Goal: Find contact information: Obtain details needed to contact an individual or organization

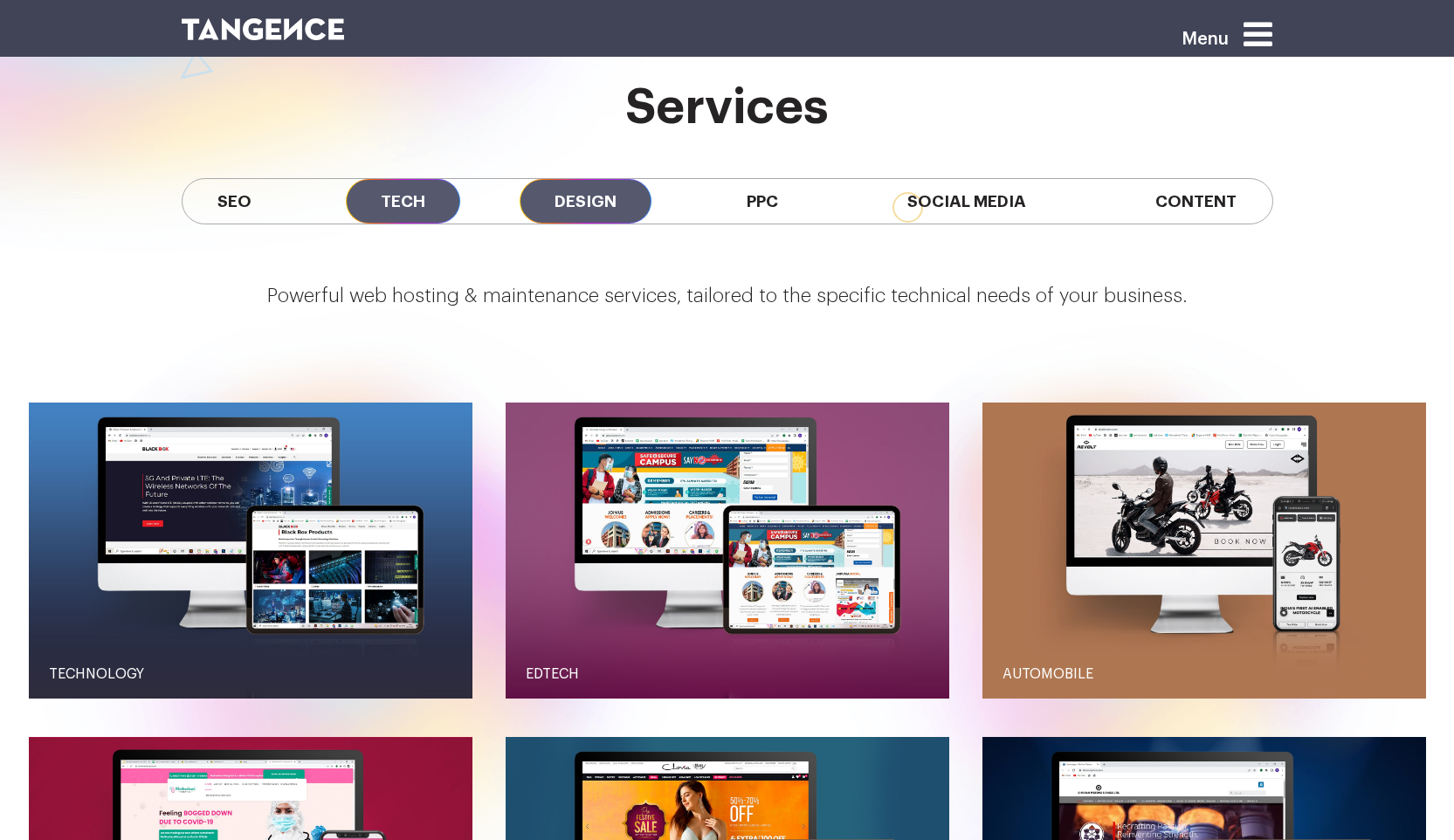
click at [584, 179] on span "Design" at bounding box center [585, 201] width 132 height 44
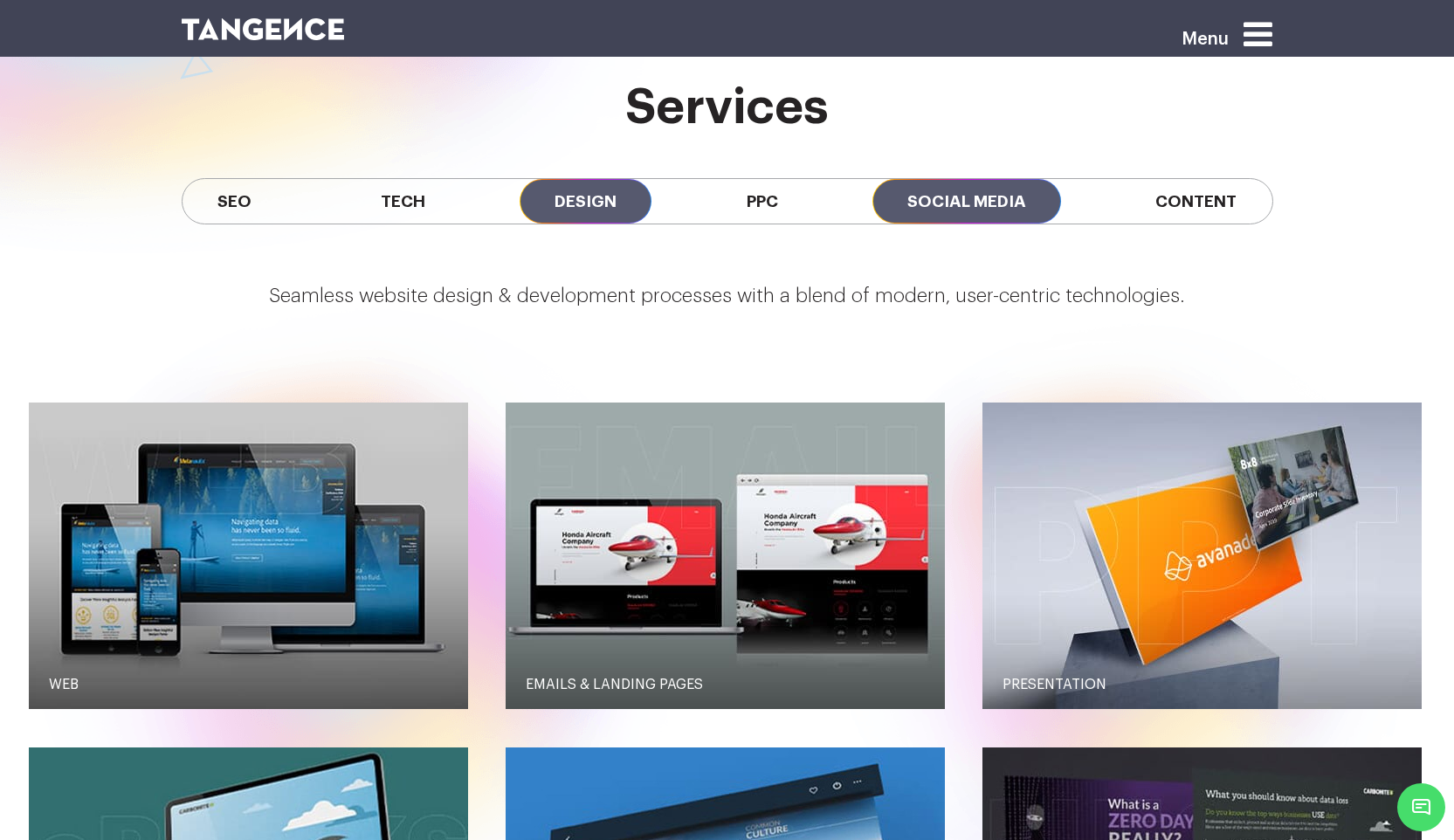
scroll to position [1653, 0]
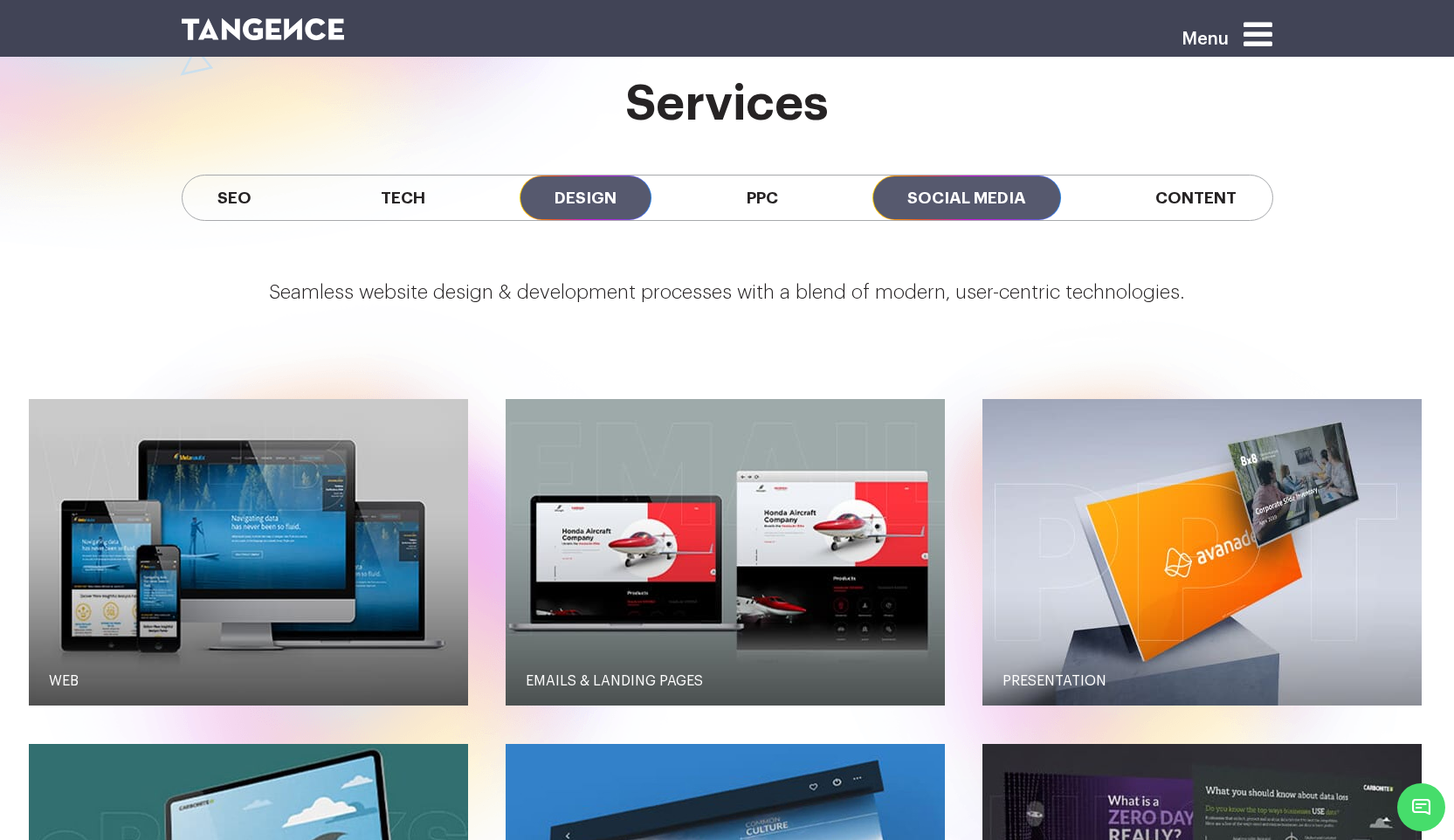
click at [766, 175] on span "PPC" at bounding box center [762, 197] width 101 height 44
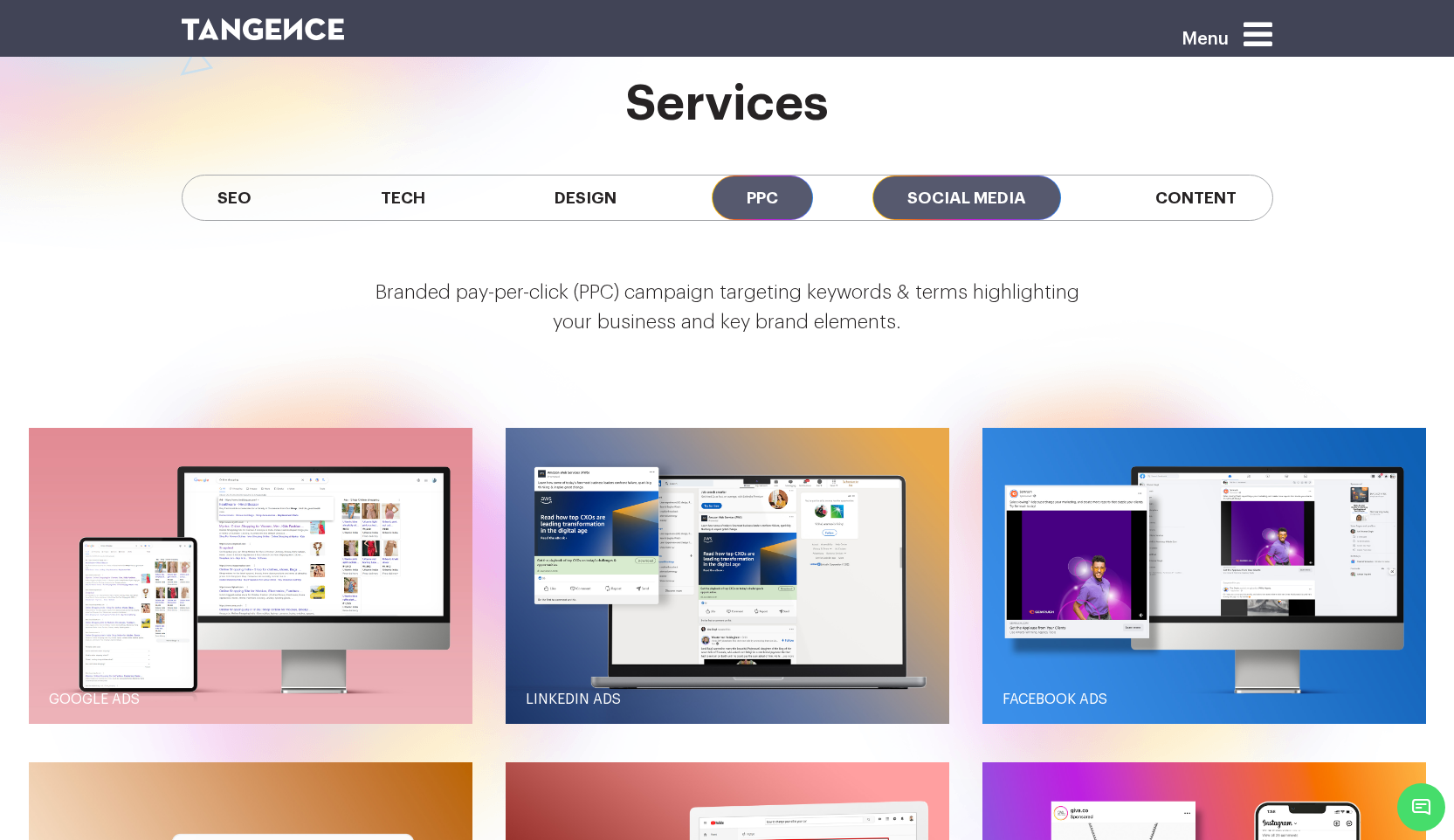
scroll to position [0, 0]
click at [938, 175] on span "Social Media" at bounding box center [966, 197] width 189 height 44
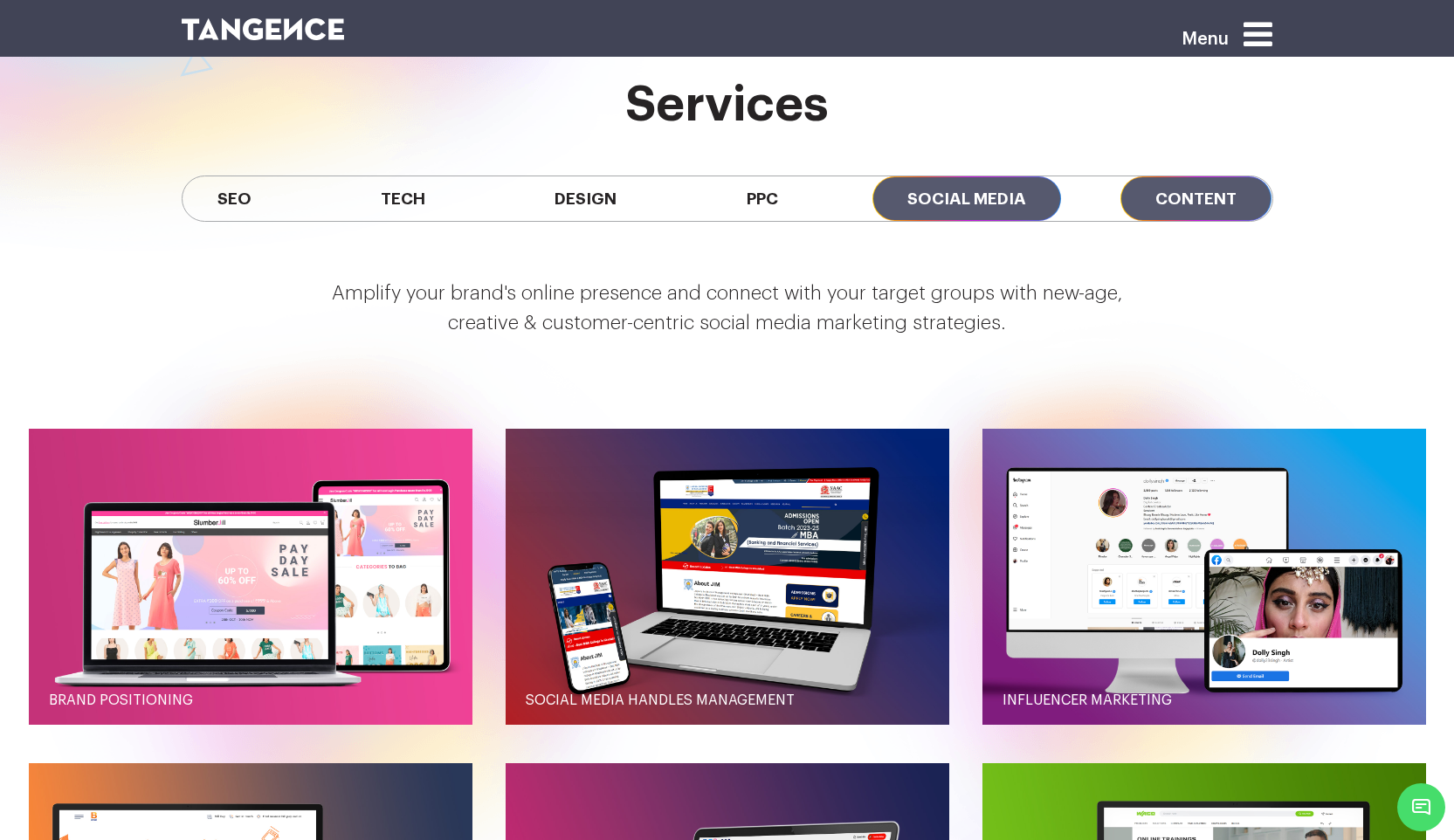
click at [1137, 176] on span "Content" at bounding box center [1195, 198] width 151 height 44
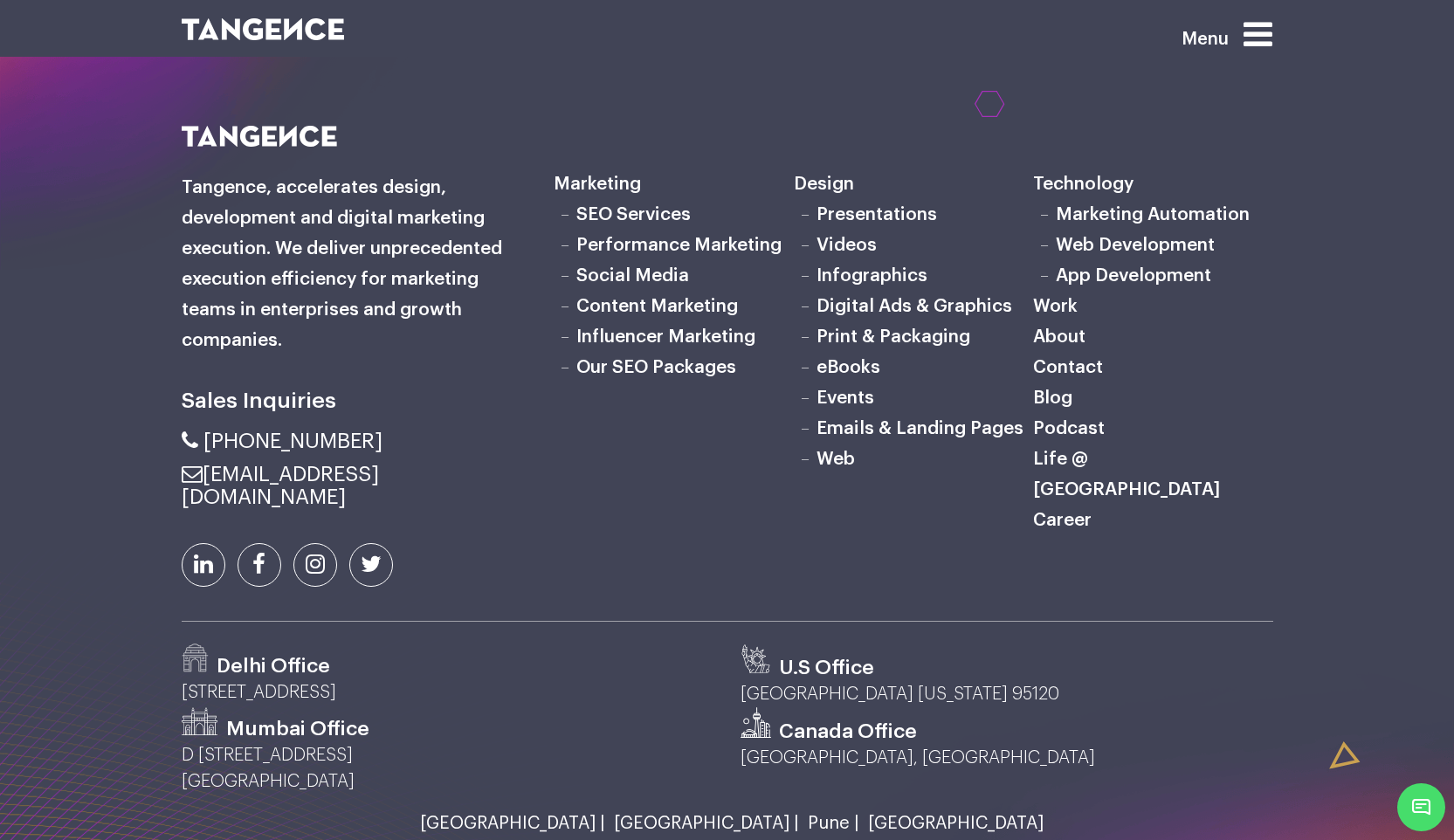
scroll to position [5606, 0]
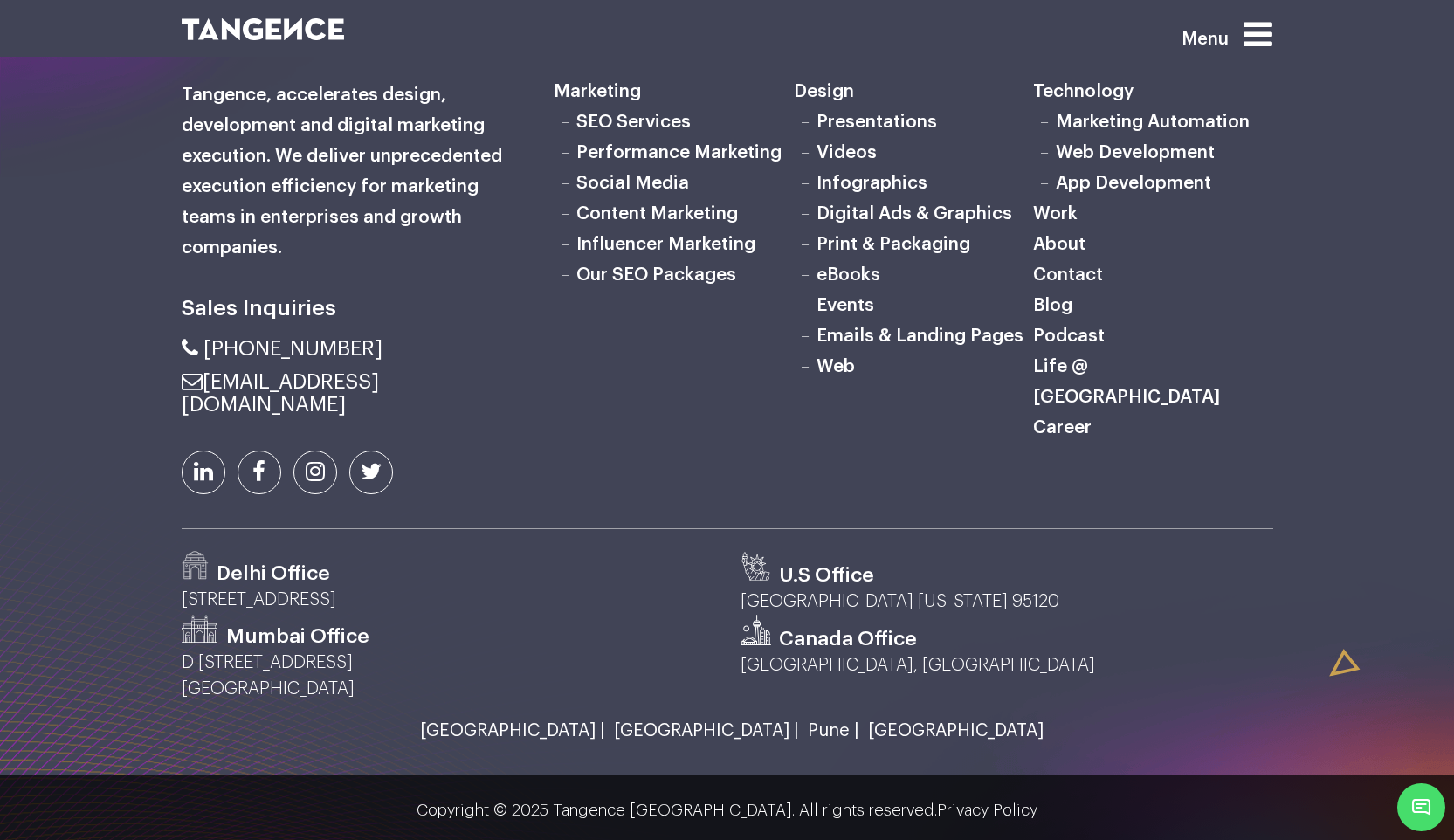
click at [937, 802] on link "Privacy Policy" at bounding box center [986, 810] width 100 height 16
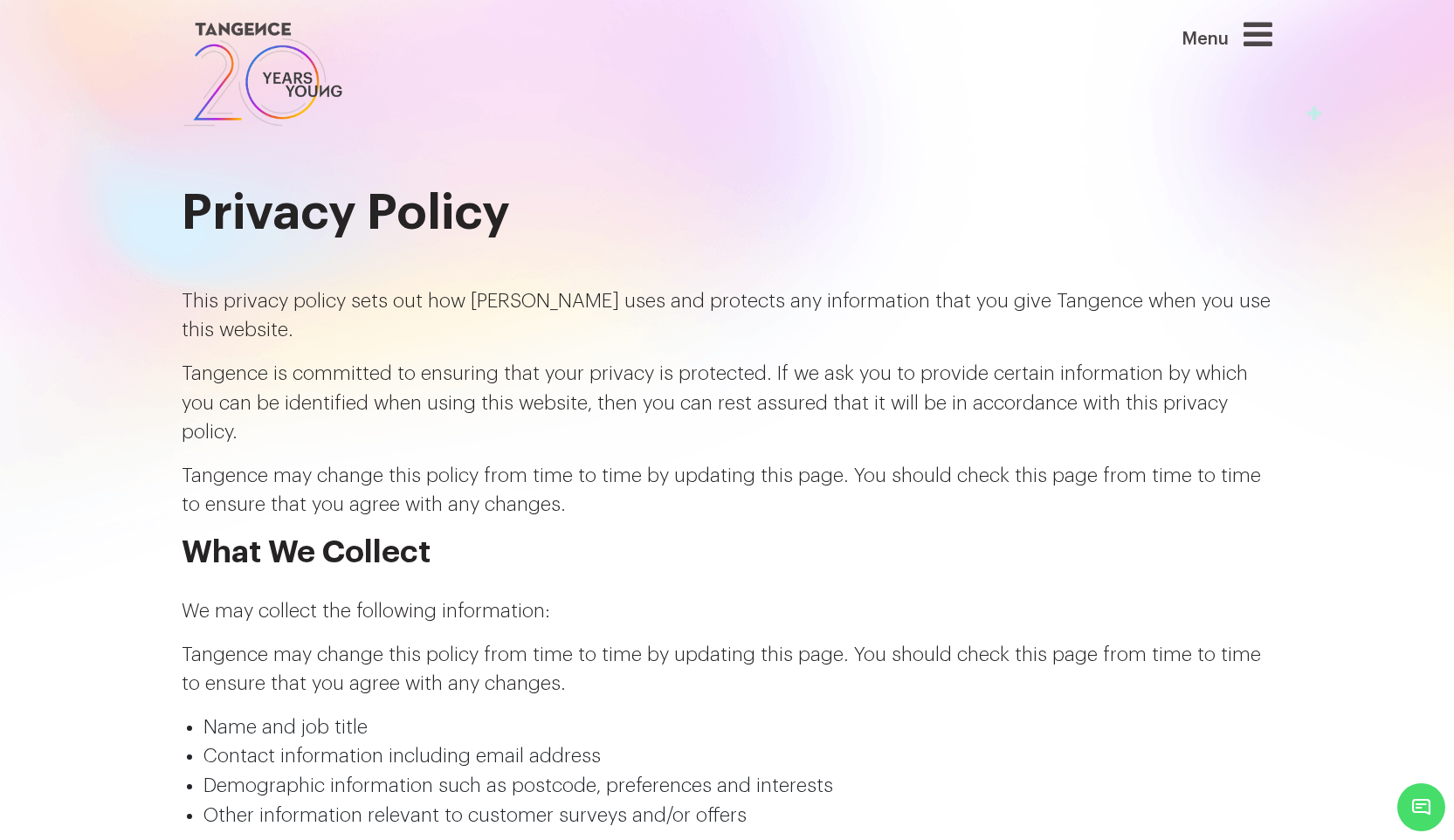
click at [1272, 37] on icon at bounding box center [1258, 34] width 29 height 33
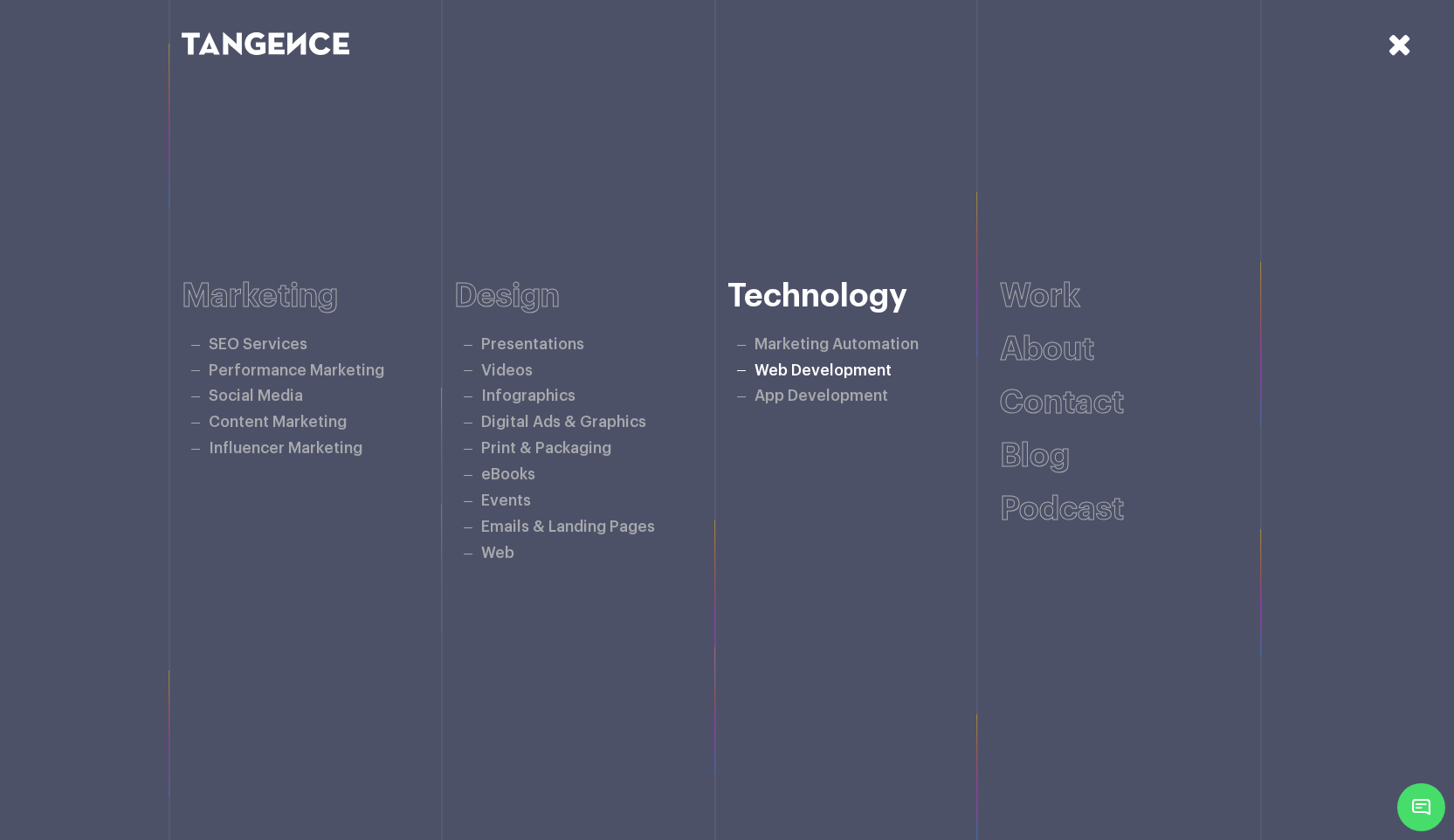
click at [808, 368] on link "Web Development" at bounding box center [823, 370] width 137 height 15
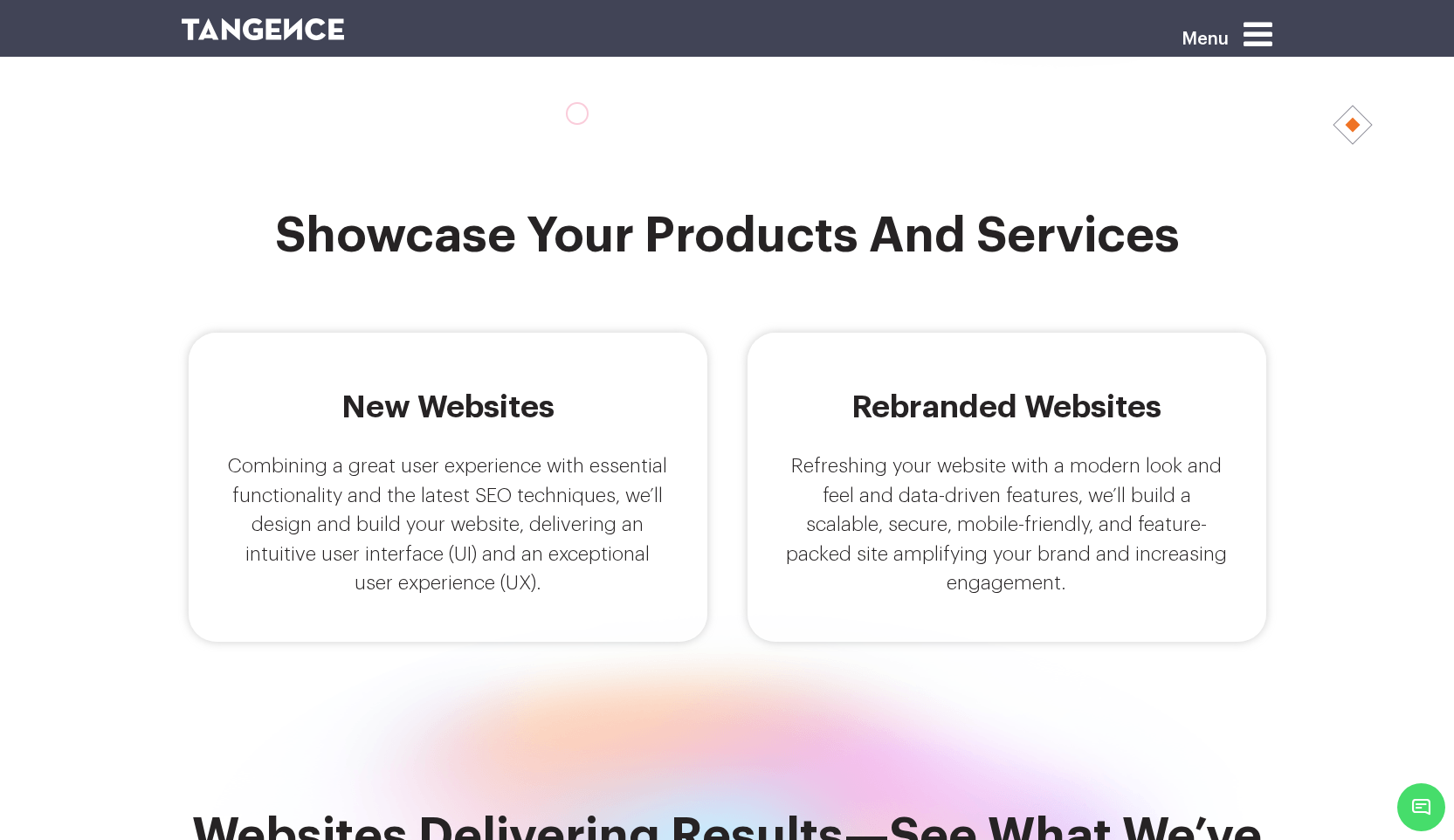
scroll to position [521, 0]
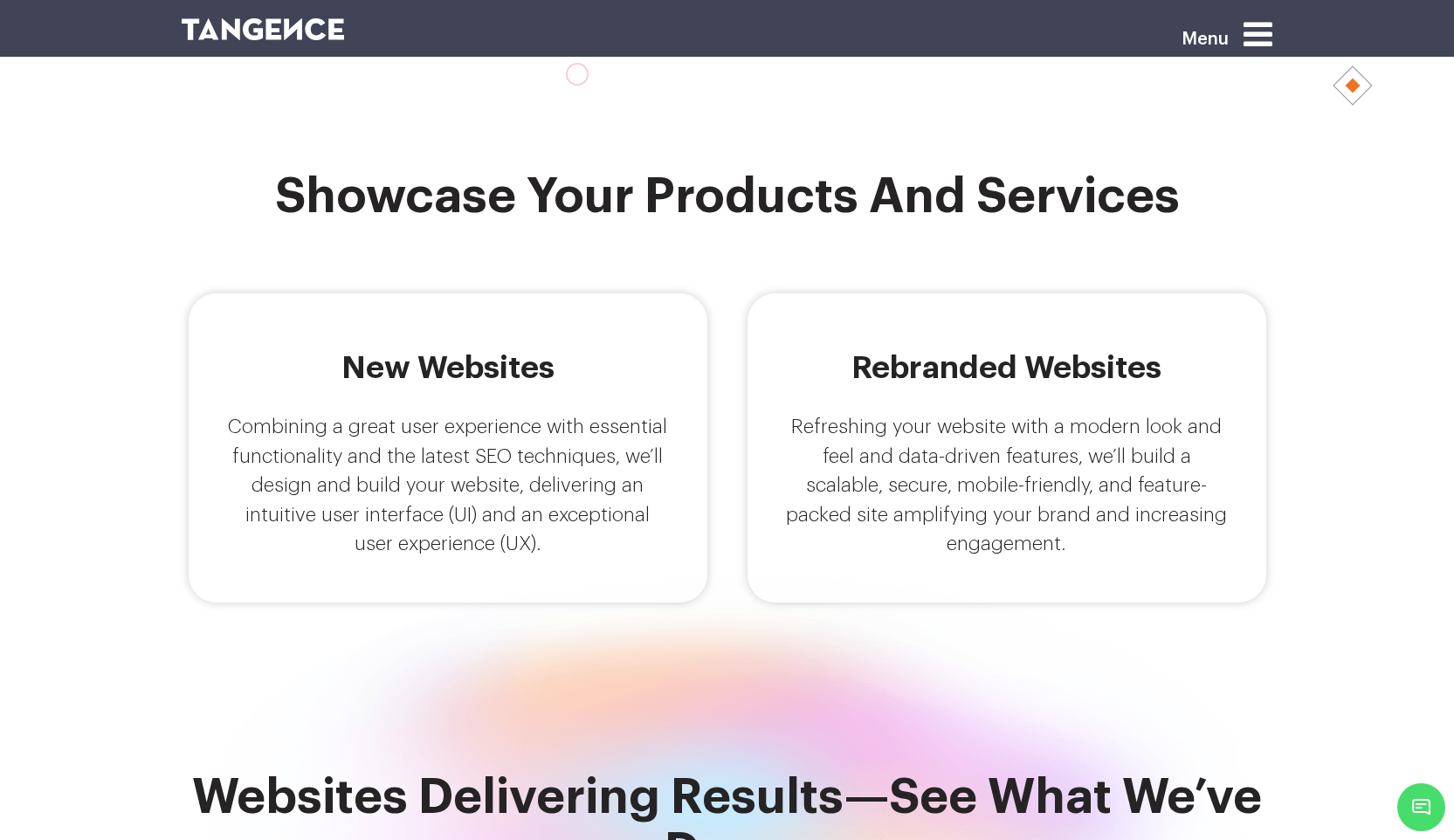
drag, startPoint x: 1466, startPoint y: 131, endPoint x: 1466, endPoint y: 162, distance: 31.0
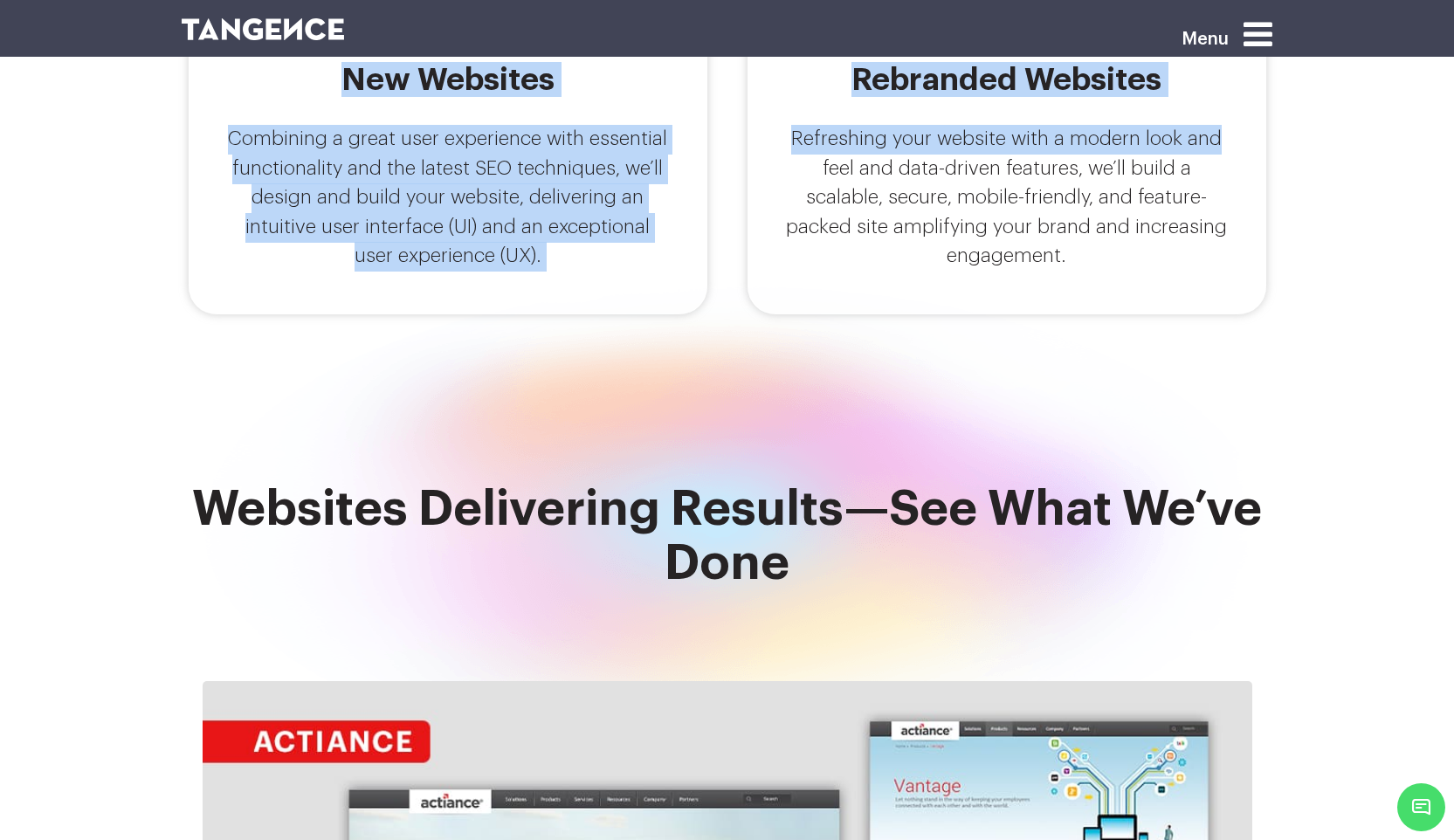
drag, startPoint x: 1466, startPoint y: 114, endPoint x: 1459, endPoint y: 137, distance: 24.0
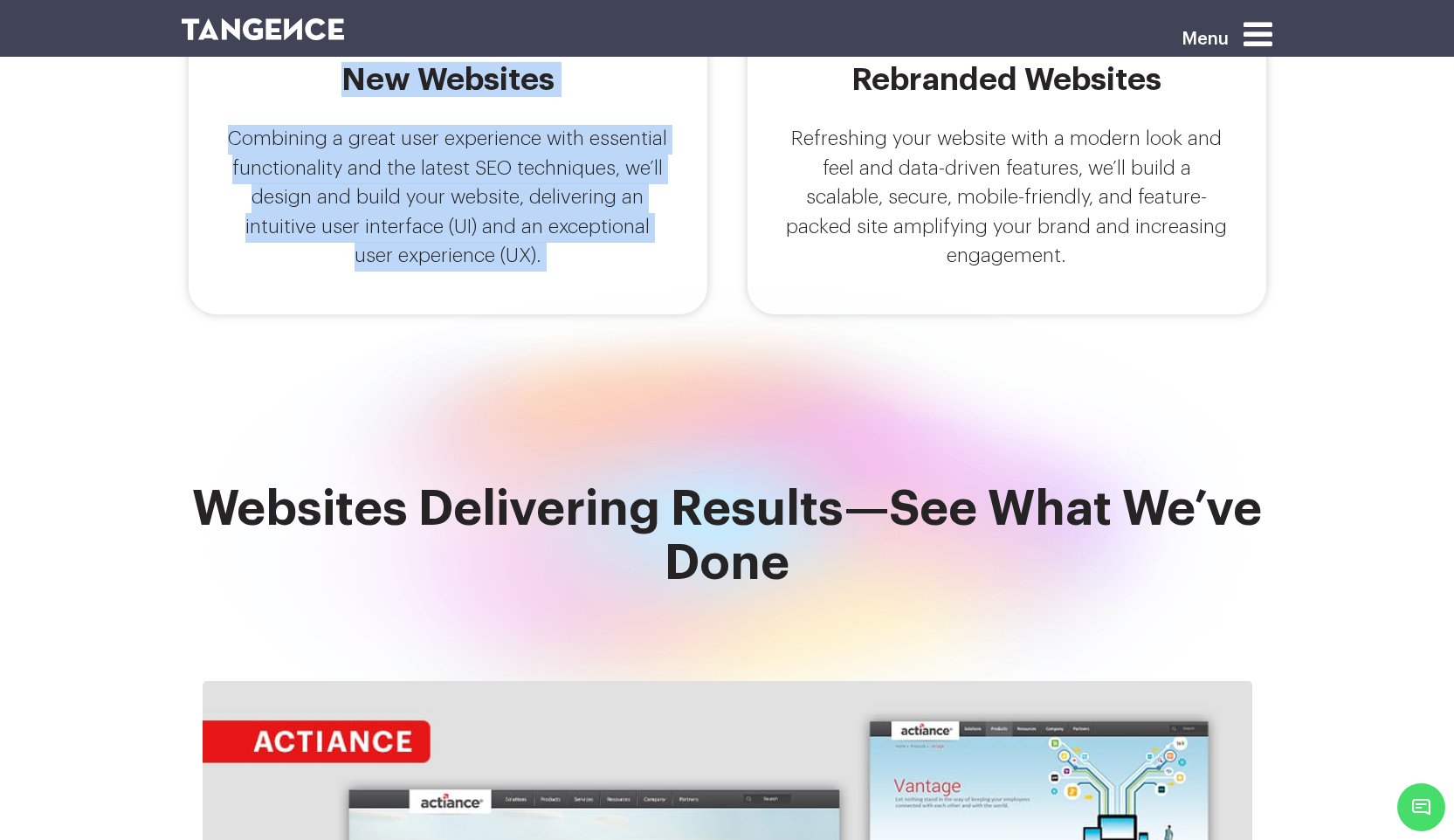
scroll to position [697, 0]
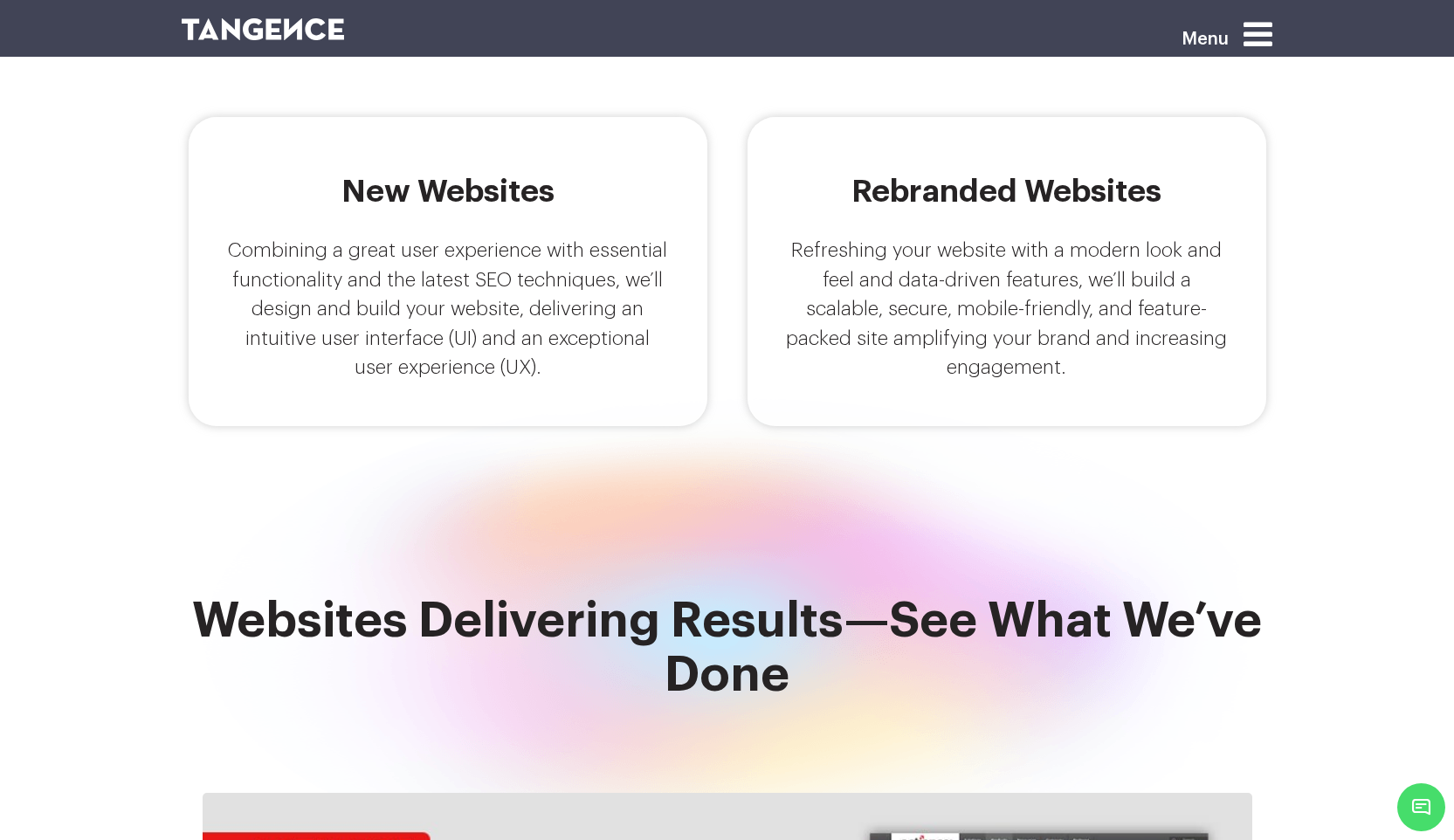
click at [329, 475] on div at bounding box center [727, 674] width 1048 height 552
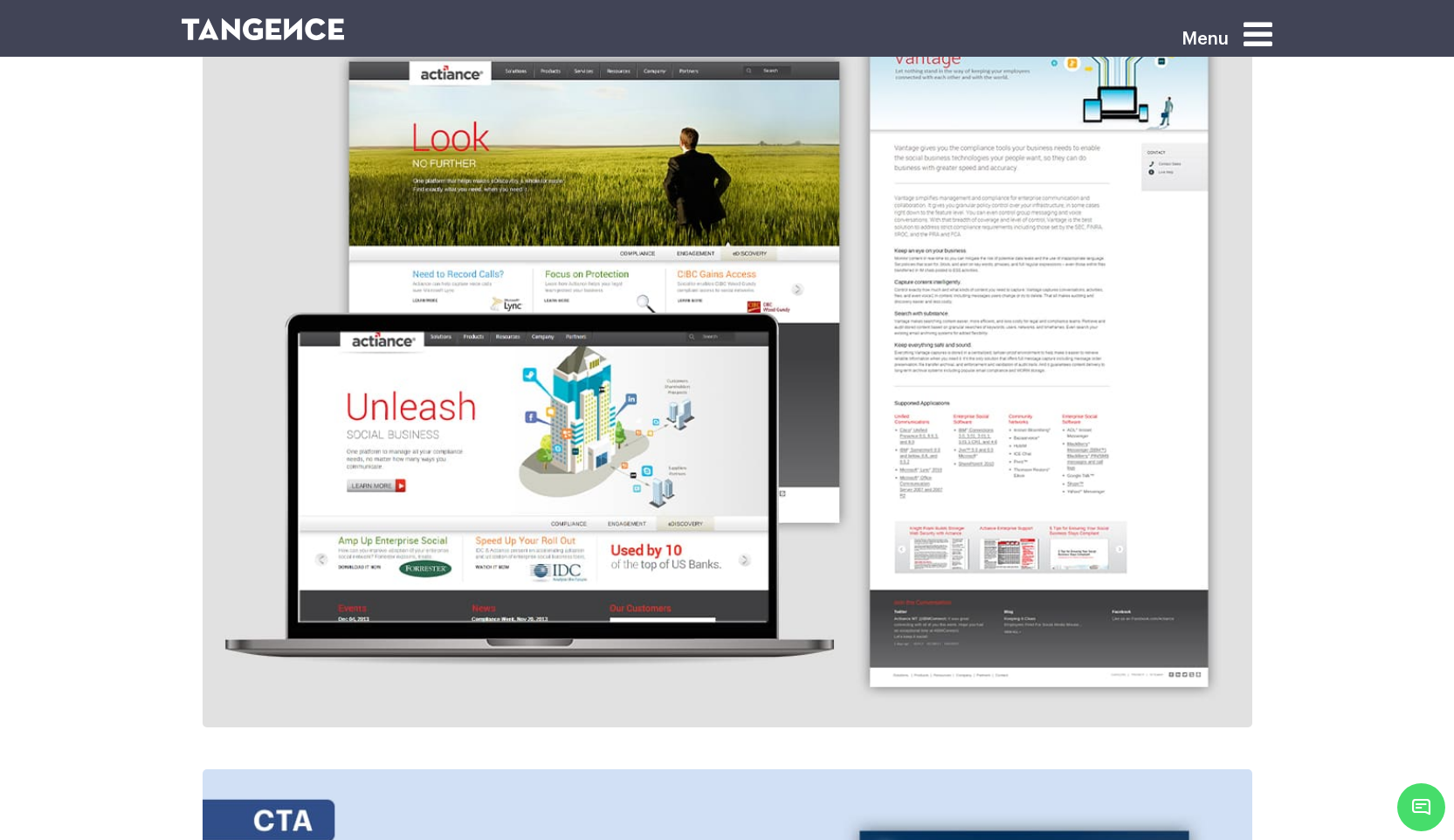
scroll to position [1517, 0]
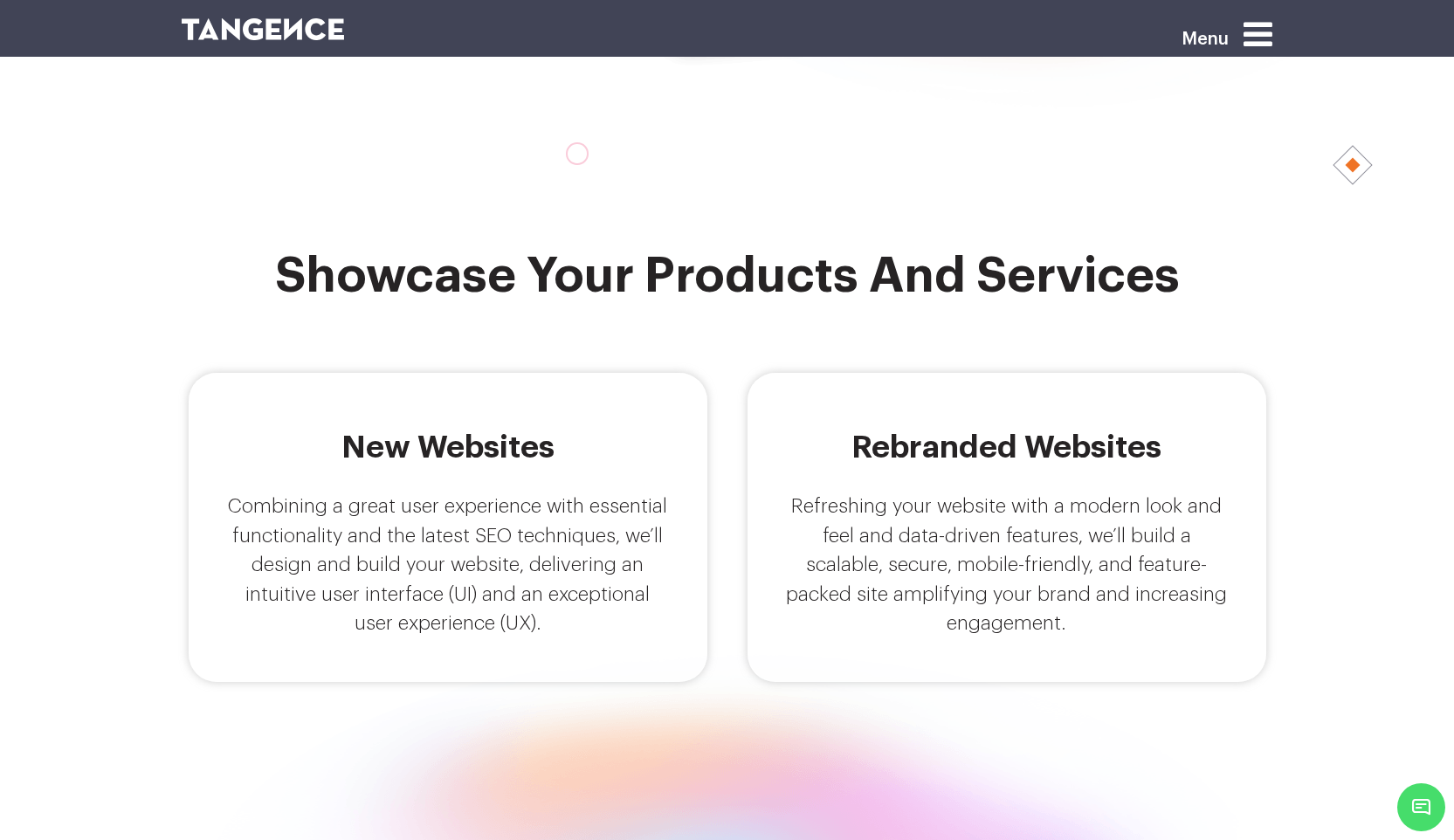
scroll to position [0, 0]
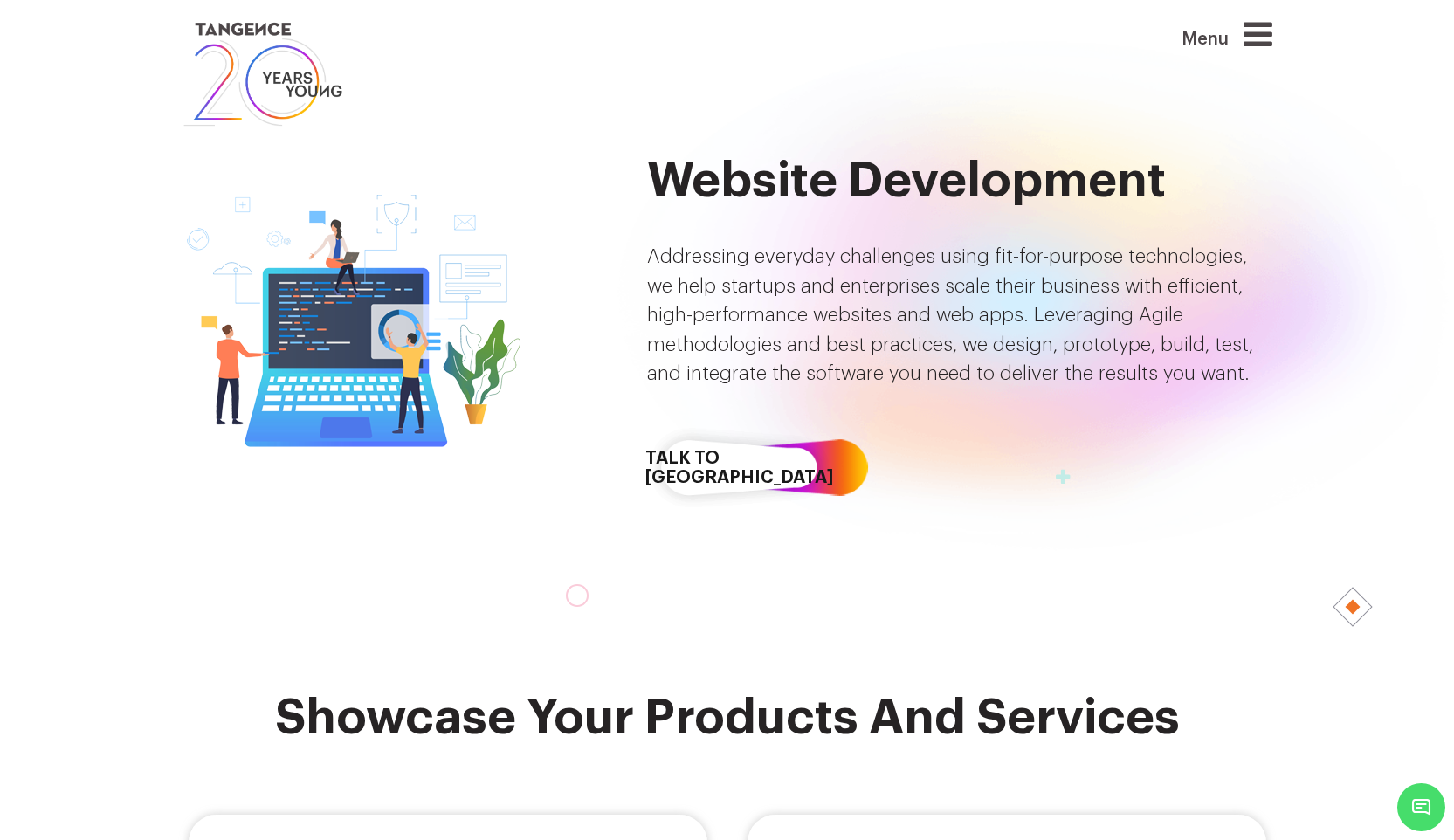
click at [703, 482] on link "Talk to us" at bounding box center [739, 466] width 183 height 100
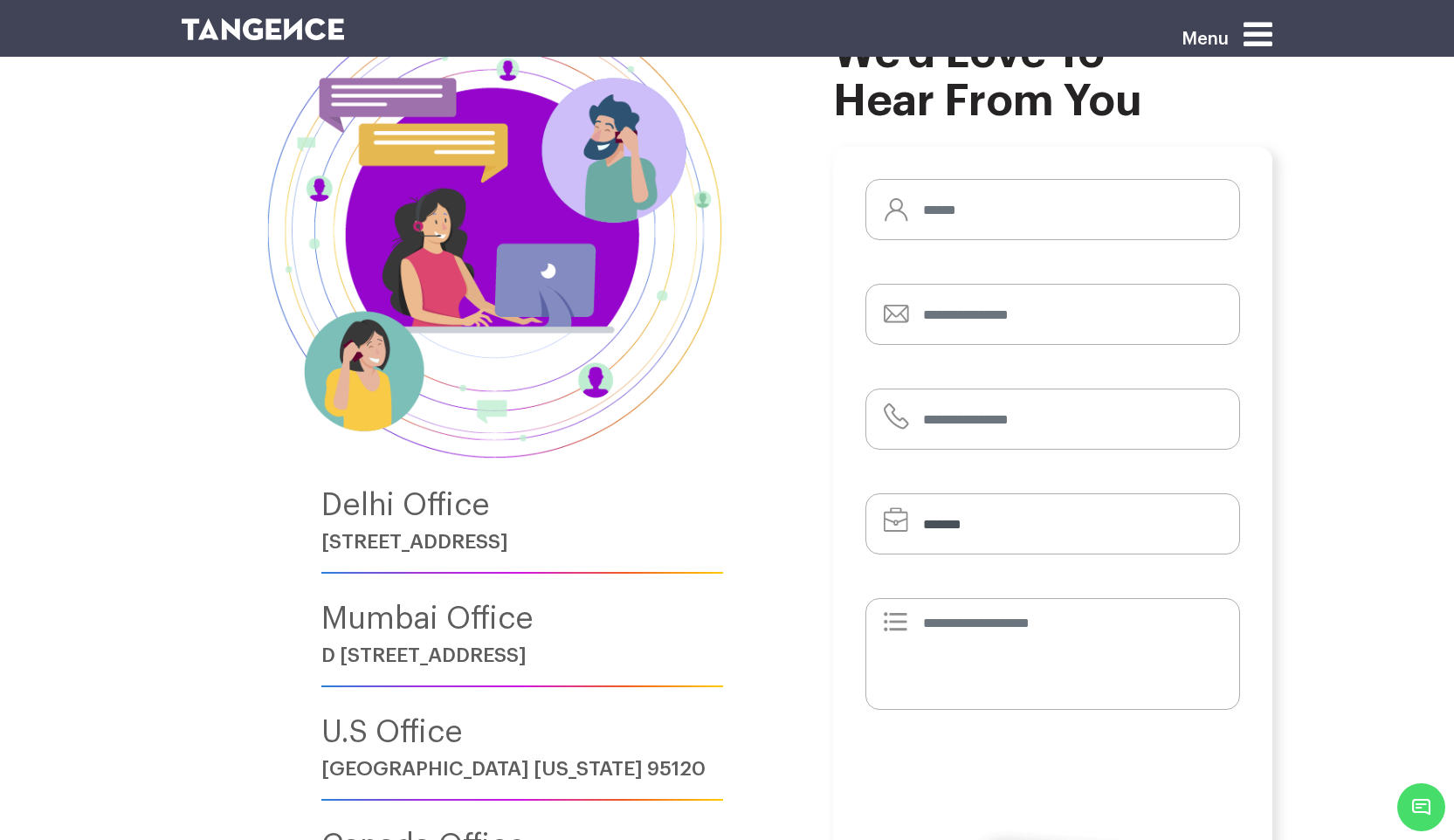
scroll to position [127, 0]
